Goal: Entertainment & Leisure: Consume media (video, audio)

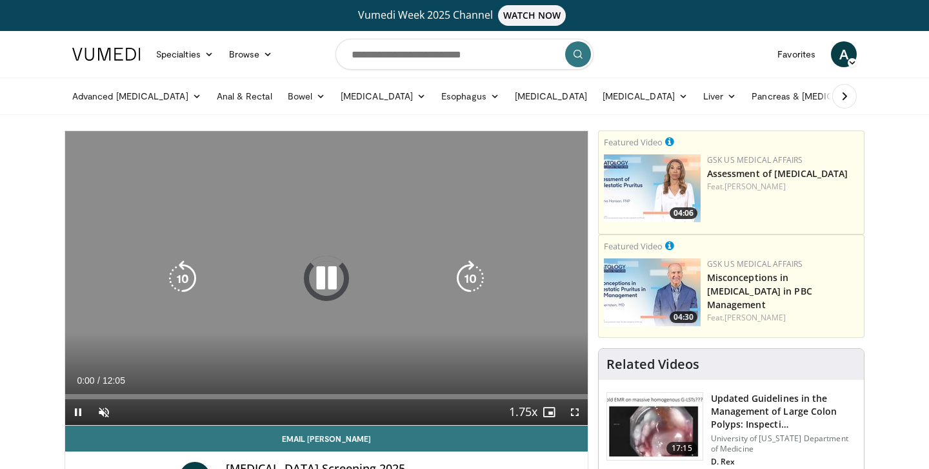
scroll to position [16, 0]
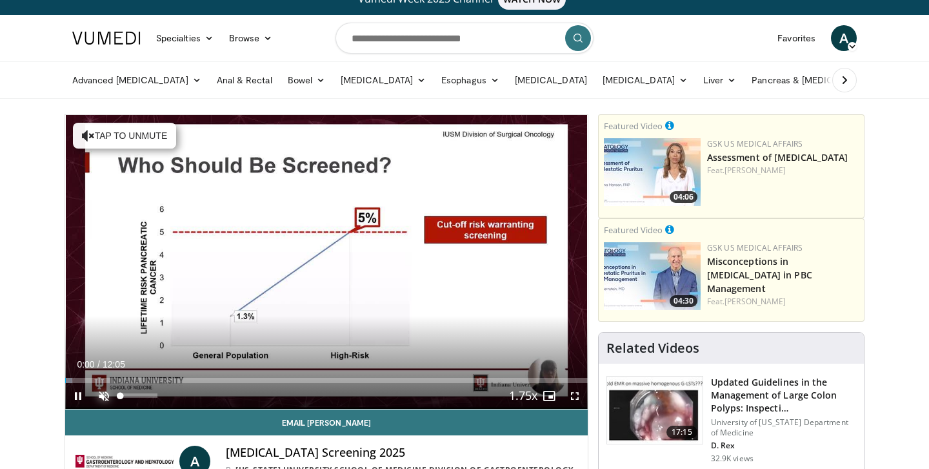
click at [101, 392] on span "Video Player" at bounding box center [104, 396] width 26 height 26
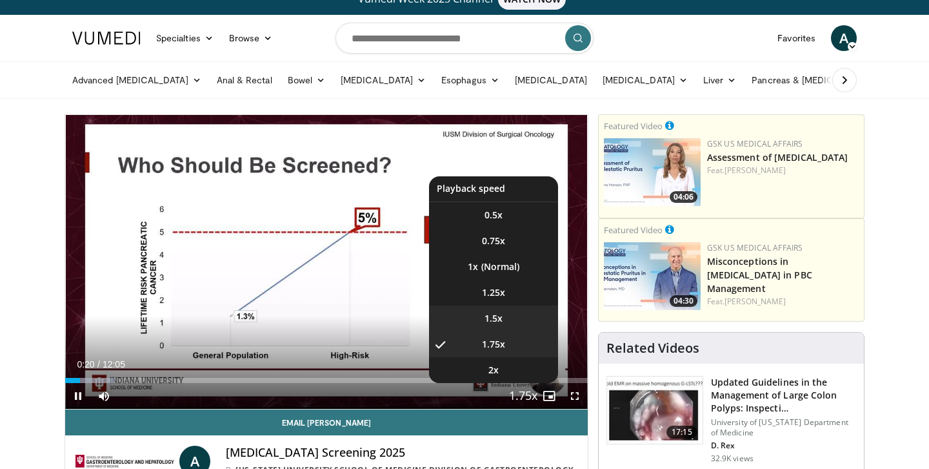
click at [504, 313] on li "1.5x" at bounding box center [493, 318] width 129 height 26
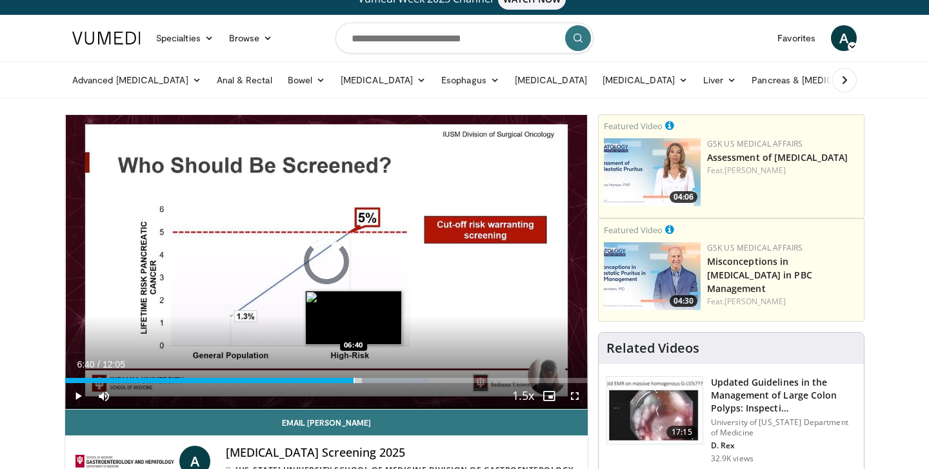
click at [354, 382] on div "Progress Bar" at bounding box center [354, 380] width 1 height 5
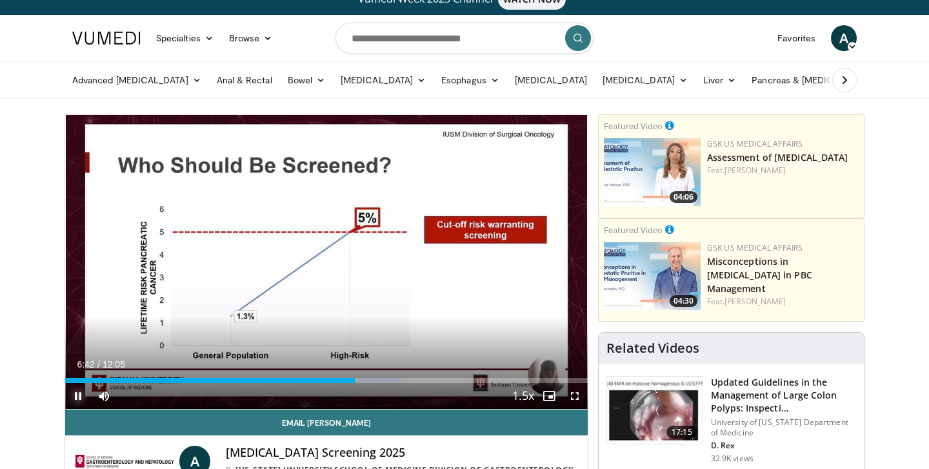
click at [79, 400] on span "Video Player" at bounding box center [78, 396] width 26 height 26
click at [74, 401] on span "Video Player" at bounding box center [78, 396] width 26 height 26
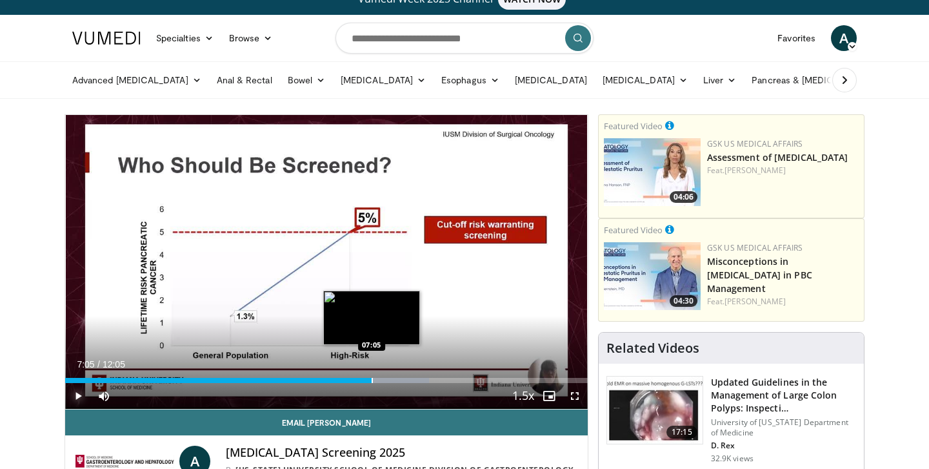
click at [372, 381] on div "Progress Bar" at bounding box center [372, 380] width 1 height 5
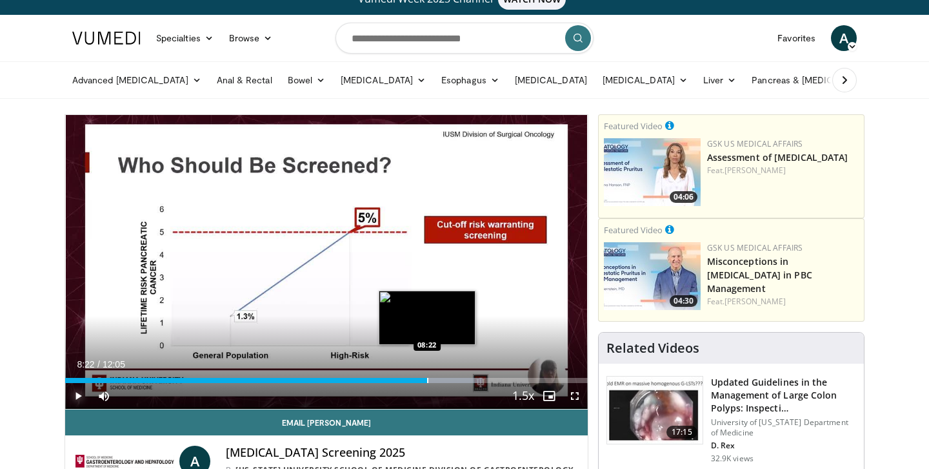
click at [427, 379] on div "Progress Bar" at bounding box center [427, 380] width 1 height 5
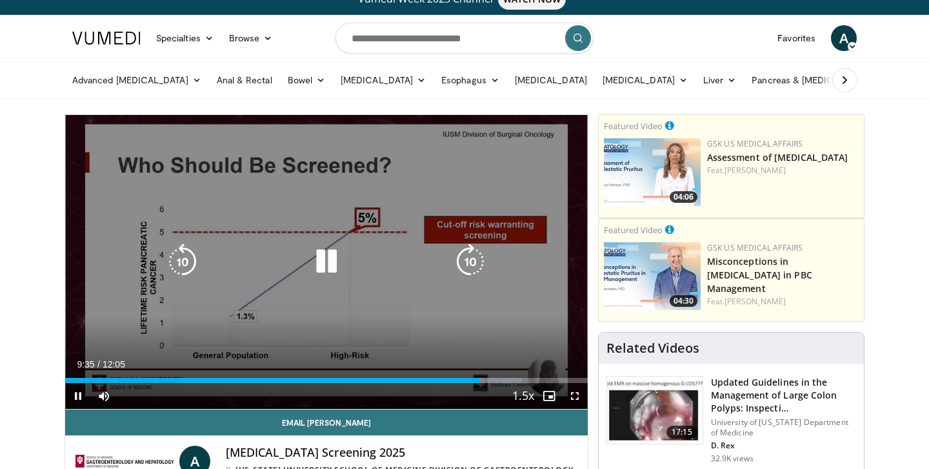
click at [323, 257] on icon "Video Player" at bounding box center [327, 261] width 36 height 36
